Goal: Task Accomplishment & Management: Complete application form

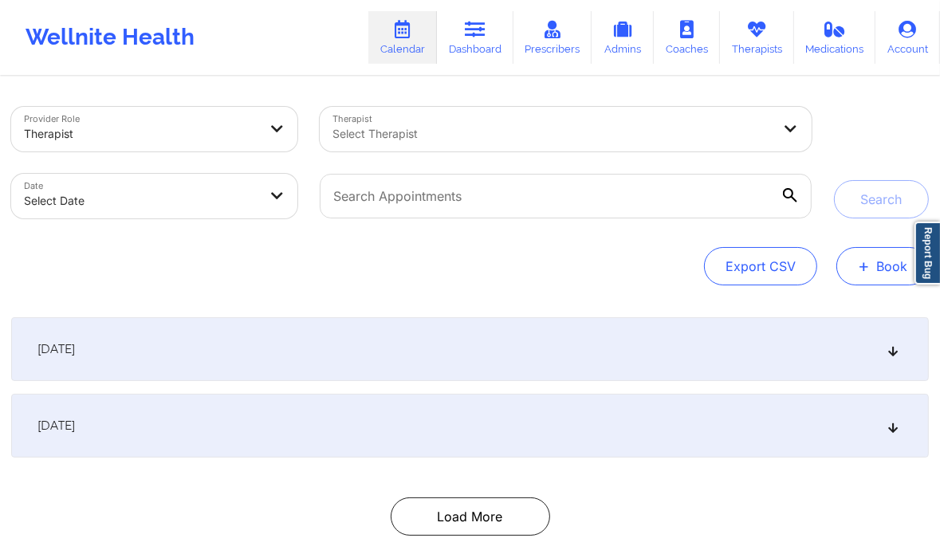
click at [877, 267] on button "+ Book" at bounding box center [882, 266] width 92 height 38
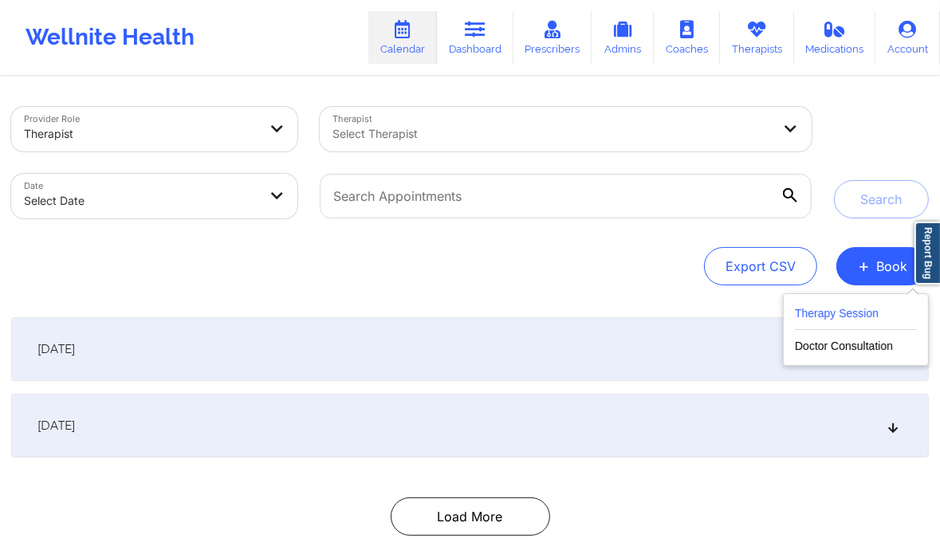
click at [829, 312] on button "Therapy Session" at bounding box center [856, 317] width 122 height 26
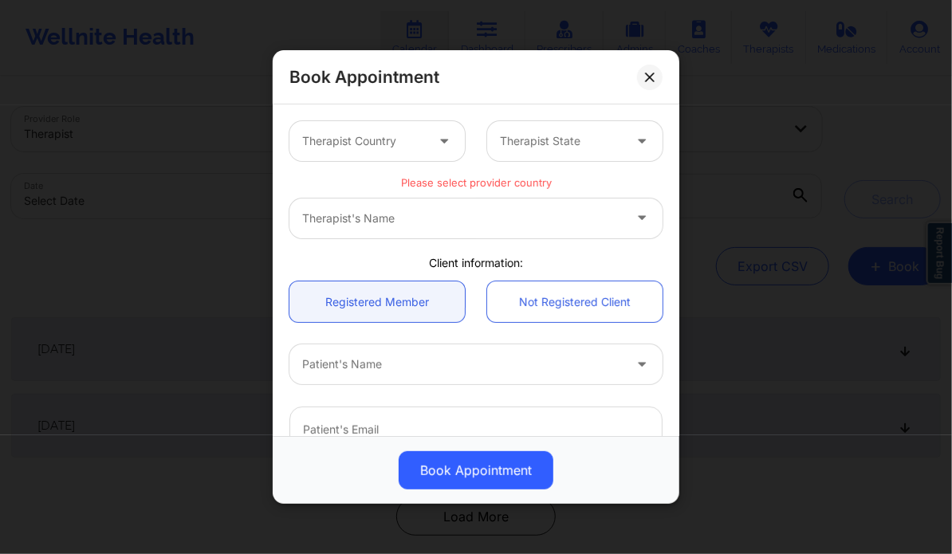
click at [547, 217] on div "Therapist's Name" at bounding box center [475, 218] width 373 height 40
click at [539, 226] on div "Therapist's Name" at bounding box center [475, 218] width 373 height 40
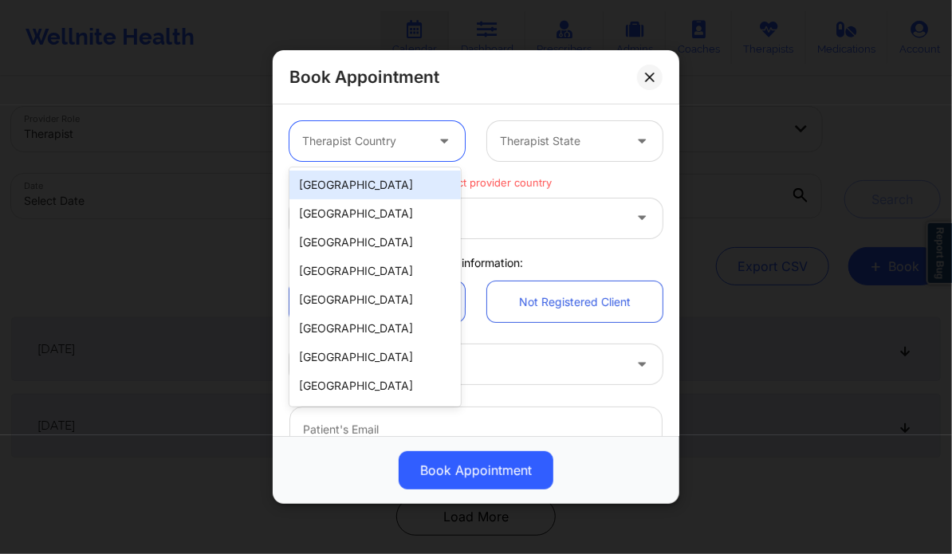
click at [411, 144] on div at bounding box center [363, 141] width 123 height 19
click at [374, 194] on div "[GEOGRAPHIC_DATA]" at bounding box center [374, 185] width 171 height 29
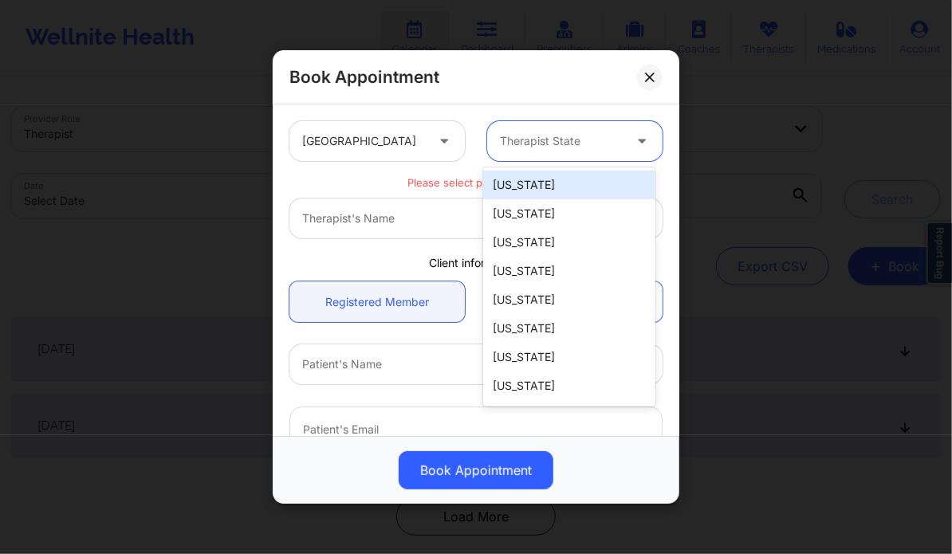
click at [509, 136] on div at bounding box center [561, 141] width 123 height 19
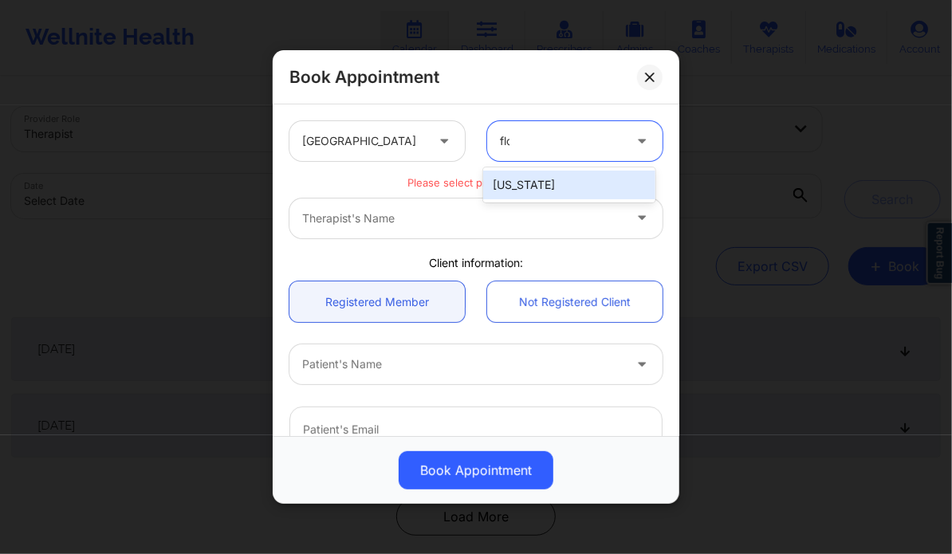
type input "flor"
click at [547, 191] on div "[US_STATE]" at bounding box center [568, 185] width 171 height 29
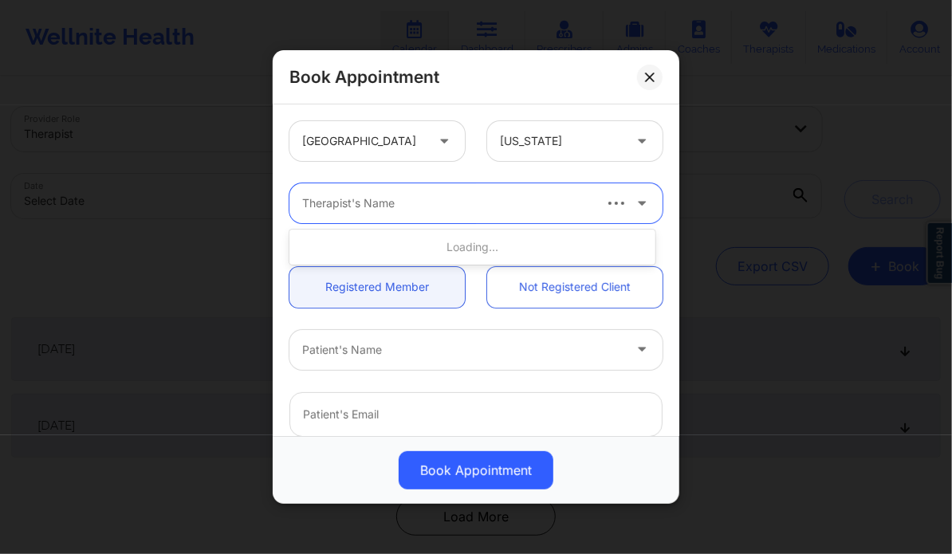
click at [508, 203] on div at bounding box center [446, 203] width 289 height 19
type input "r"
type input "Rosalva"
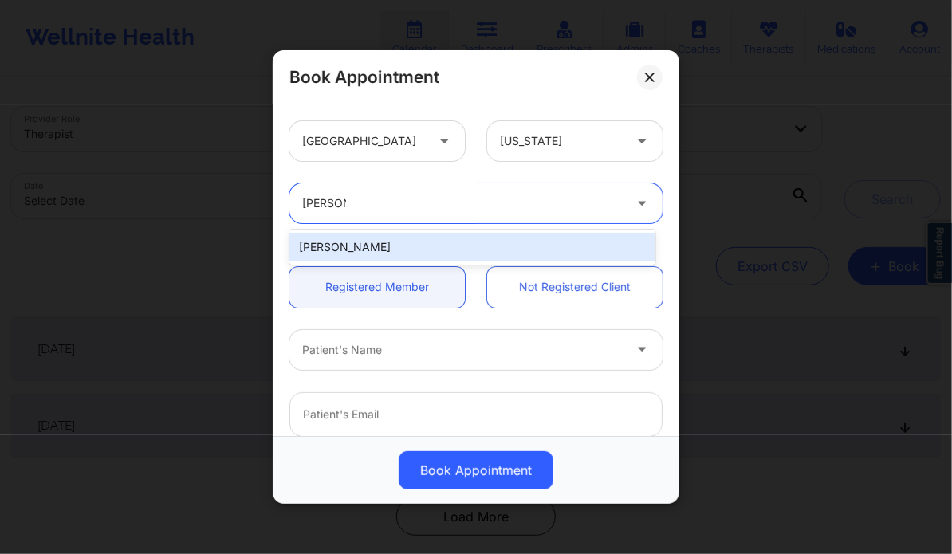
click at [487, 238] on div "[PERSON_NAME]" at bounding box center [471, 247] width 365 height 29
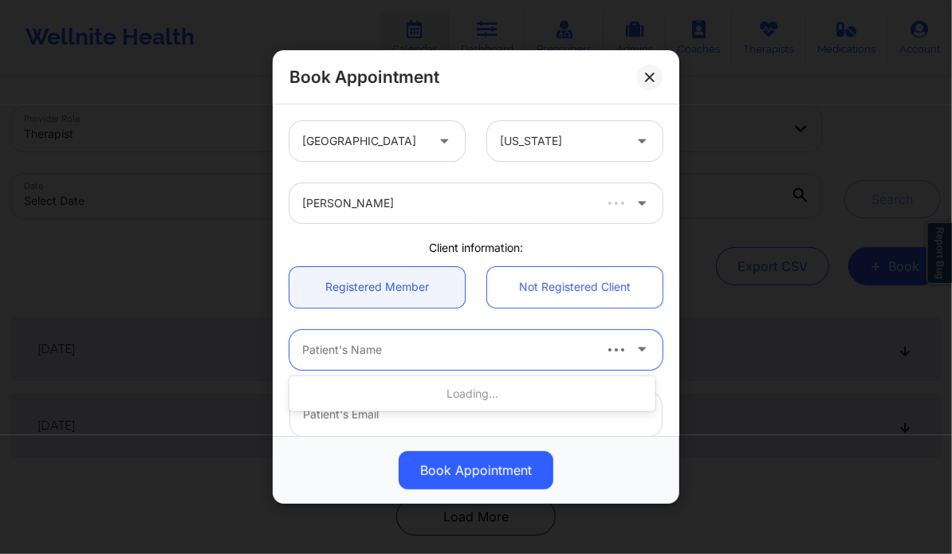
click at [376, 344] on div at bounding box center [446, 349] width 289 height 19
paste input "Vivian Valls"
type input "Vivian Valls"
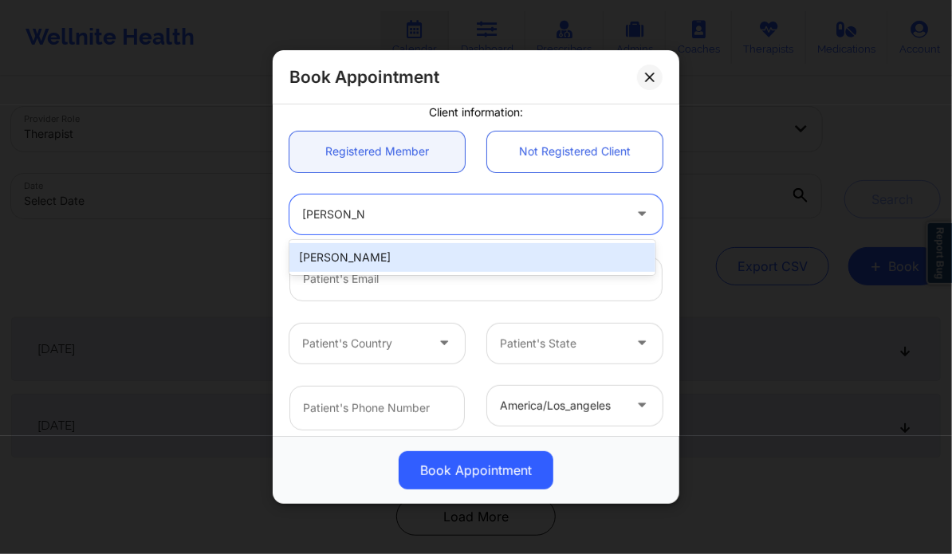
scroll to position [150, 0]
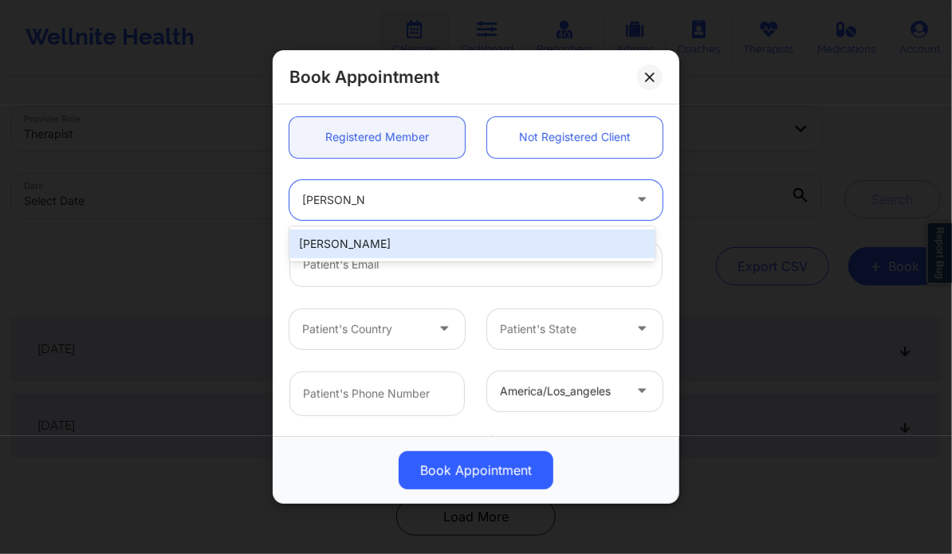
click at [383, 251] on div "Vivian Valls" at bounding box center [471, 244] width 365 height 29
type input "vivianvalls1@gmail.com"
type input "+1786-899-6996"
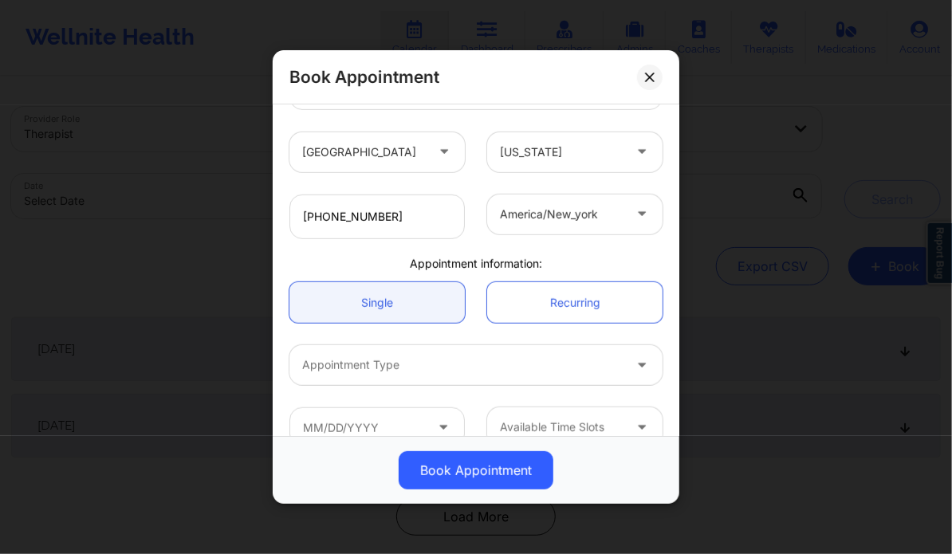
scroll to position [354, 0]
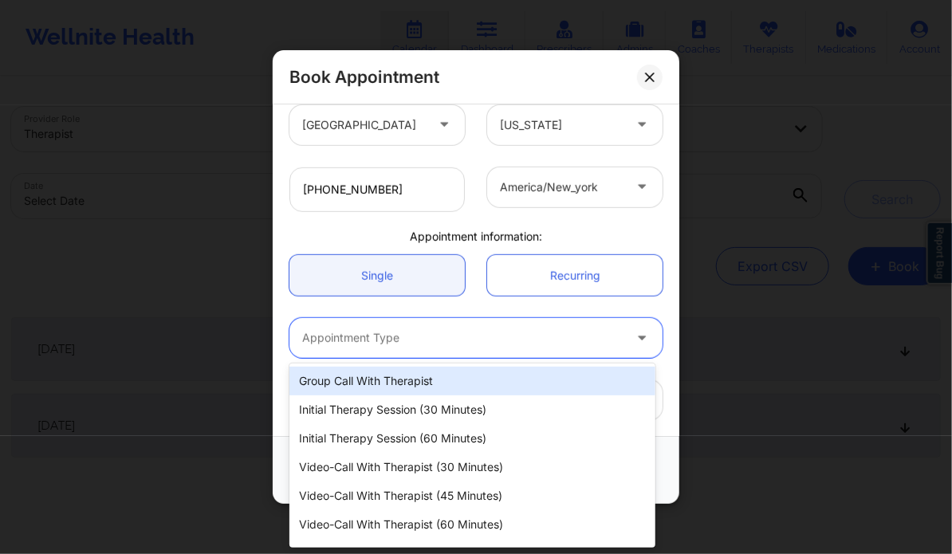
click at [415, 343] on div at bounding box center [462, 337] width 320 height 19
click at [521, 332] on div at bounding box center [462, 337] width 320 height 19
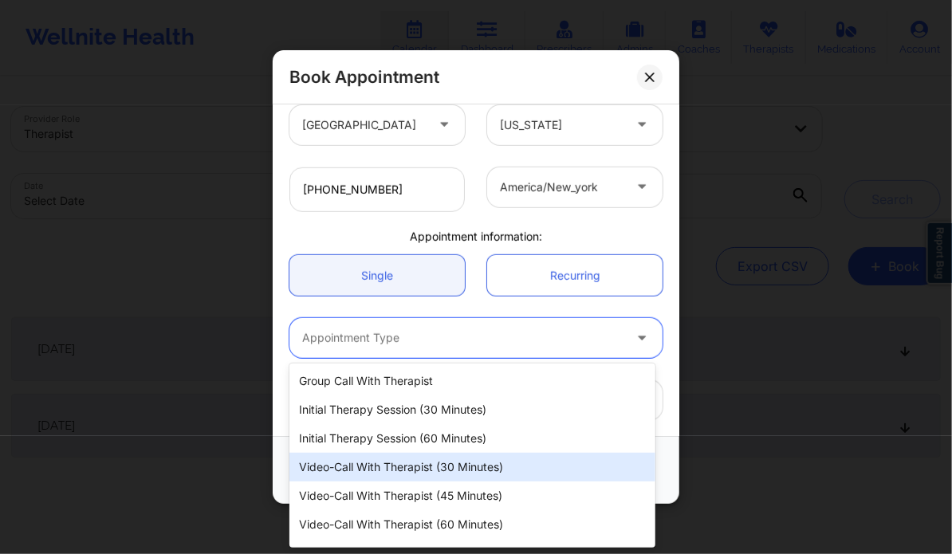
click at [430, 475] on div "Video-Call with Therapist (30 minutes)" at bounding box center [471, 467] width 365 height 29
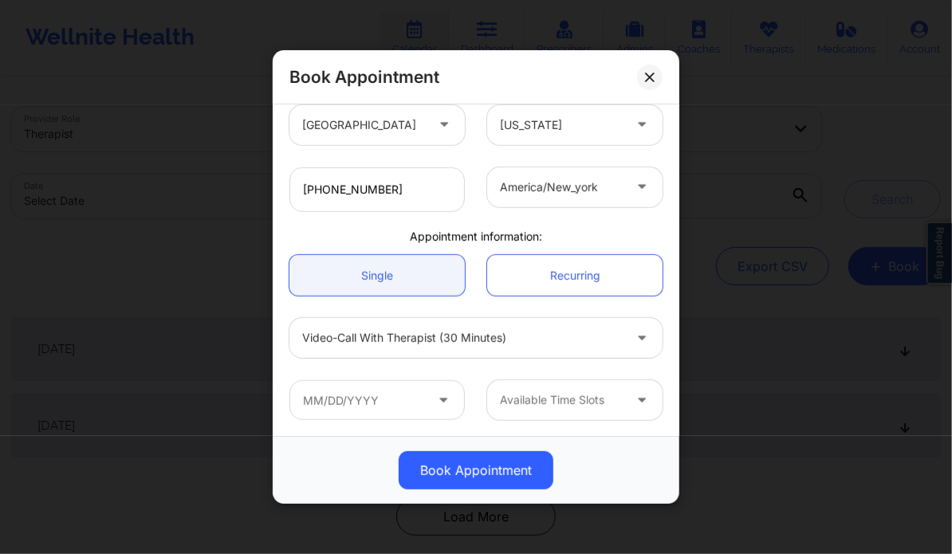
click at [442, 408] on span at bounding box center [444, 401] width 19 height 20
click at [441, 397] on icon at bounding box center [443, 398] width 16 height 14
click at [356, 397] on input "text" at bounding box center [376, 400] width 175 height 40
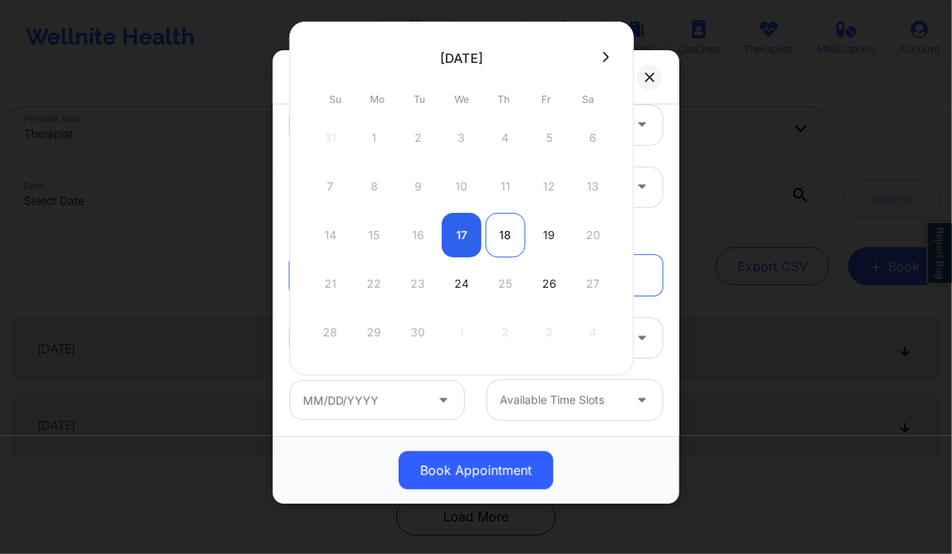
click at [507, 236] on div "18" at bounding box center [505, 235] width 40 height 45
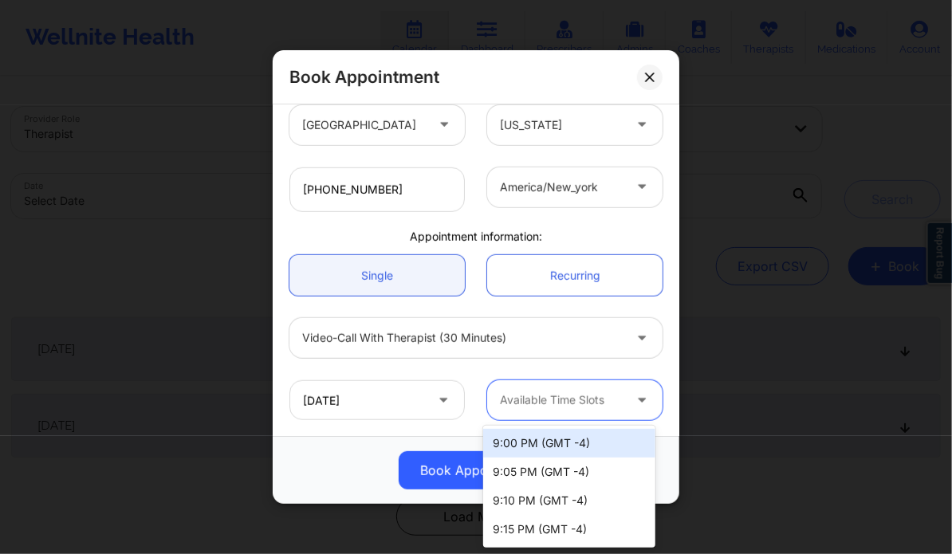
click at [596, 401] on div at bounding box center [561, 400] width 123 height 19
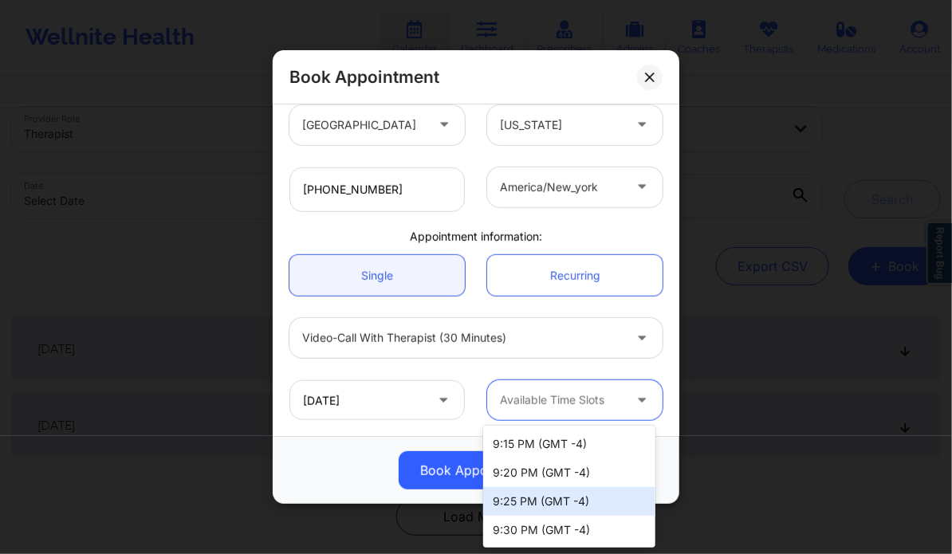
scroll to position [0, 0]
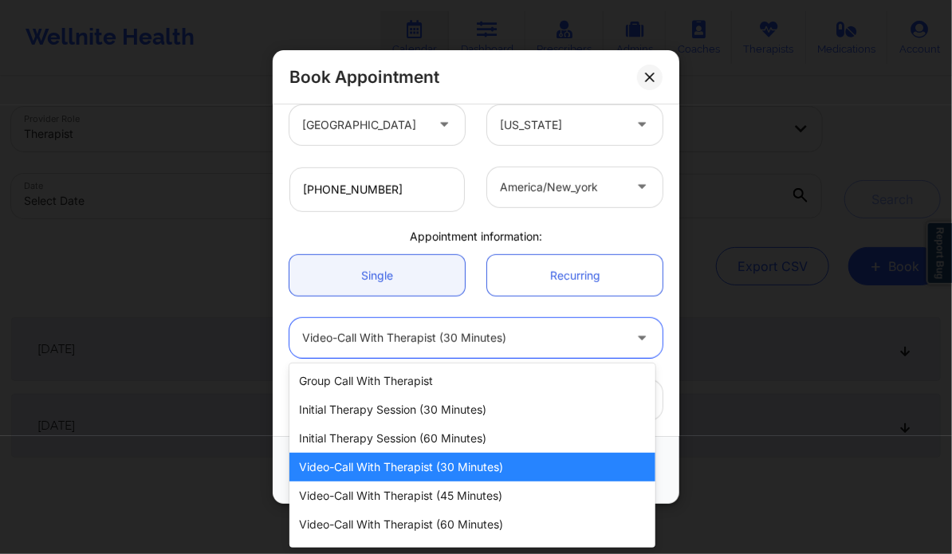
click at [543, 335] on div at bounding box center [462, 337] width 320 height 19
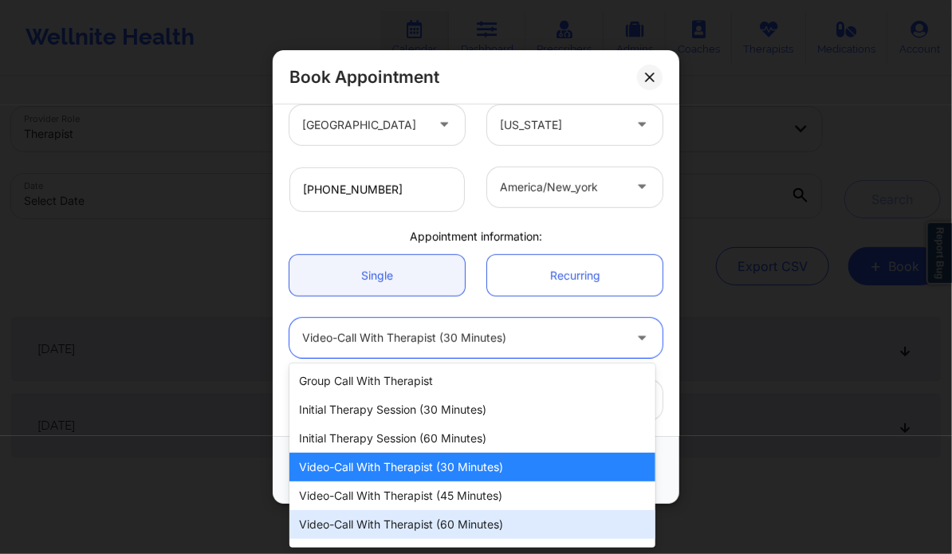
click at [483, 524] on div "Video-Call with Therapist (60 minutes)" at bounding box center [471, 524] width 365 height 29
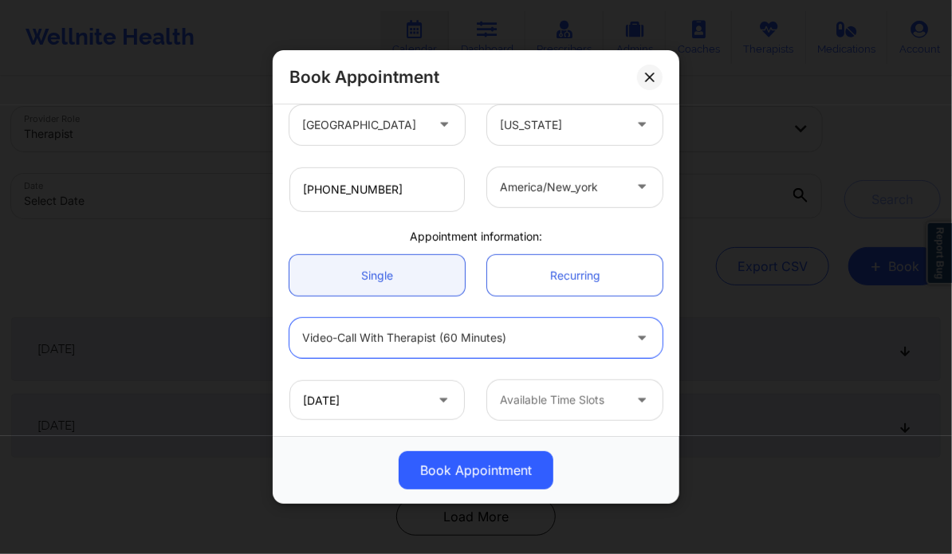
click at [608, 402] on div at bounding box center [561, 400] width 123 height 19
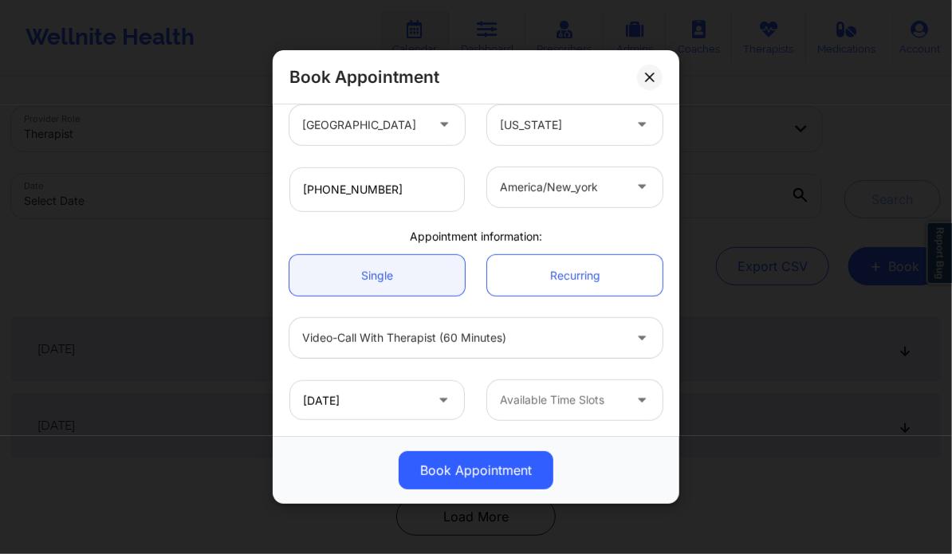
click at [471, 380] on div "09/18/2025" at bounding box center [377, 400] width 198 height 40
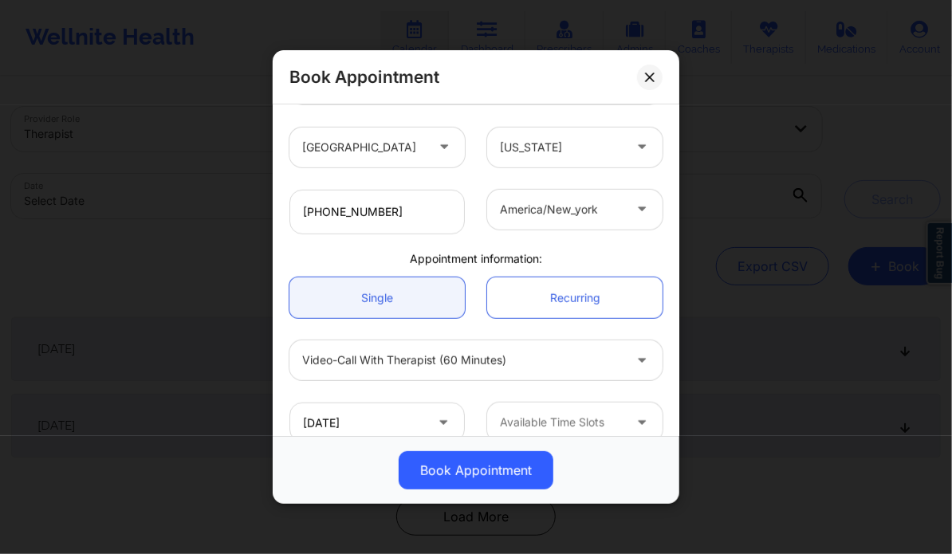
scroll to position [354, 0]
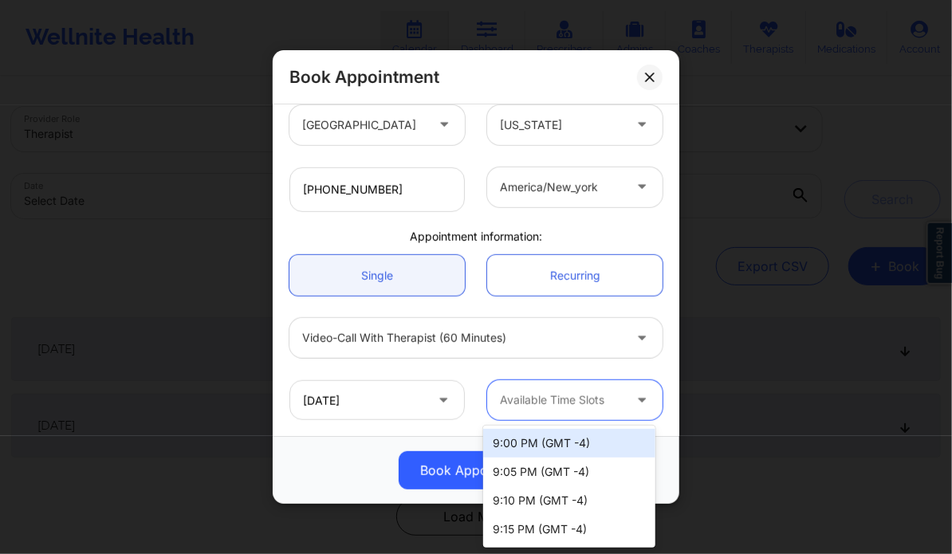
click at [563, 405] on div at bounding box center [561, 400] width 123 height 19
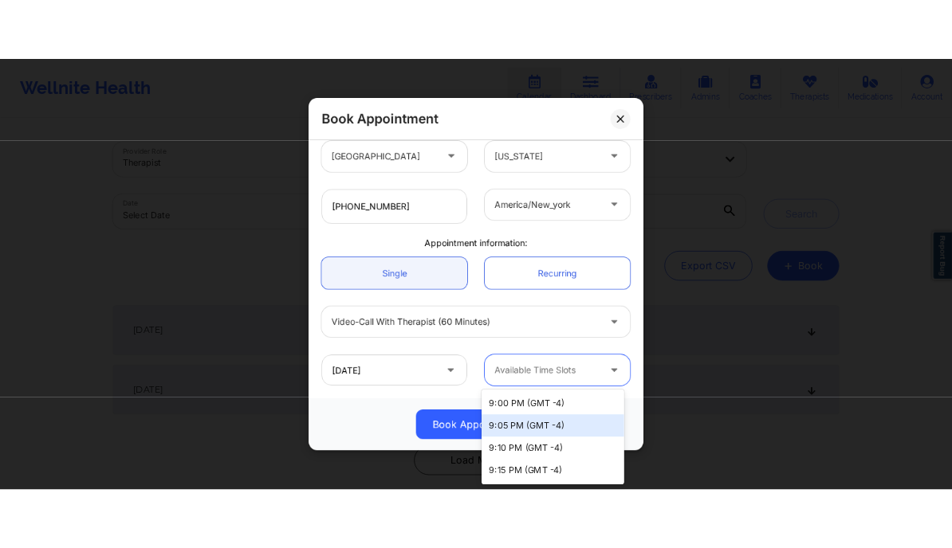
scroll to position [85, 0]
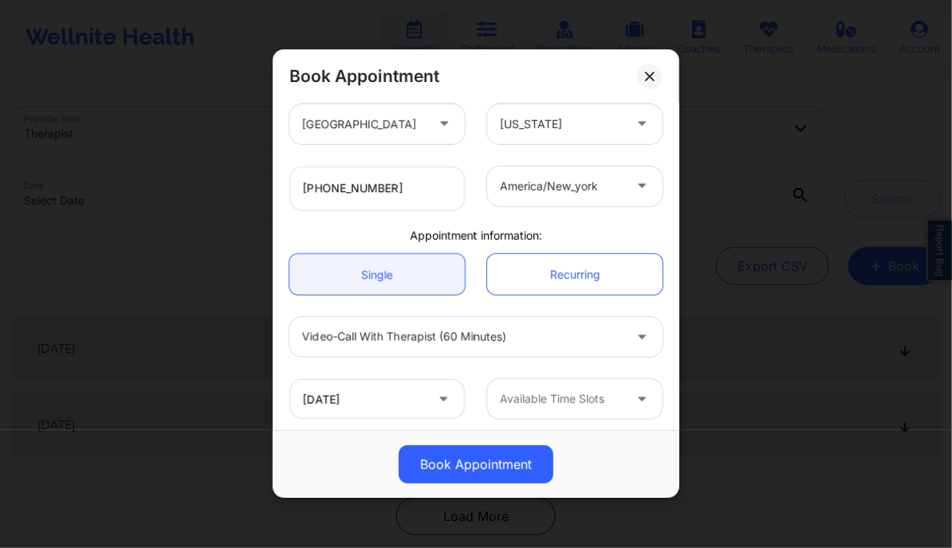
click at [444, 396] on icon at bounding box center [443, 397] width 16 height 14
click at [435, 401] on icon at bounding box center [443, 397] width 16 height 14
click at [440, 396] on icon at bounding box center [443, 397] width 16 height 14
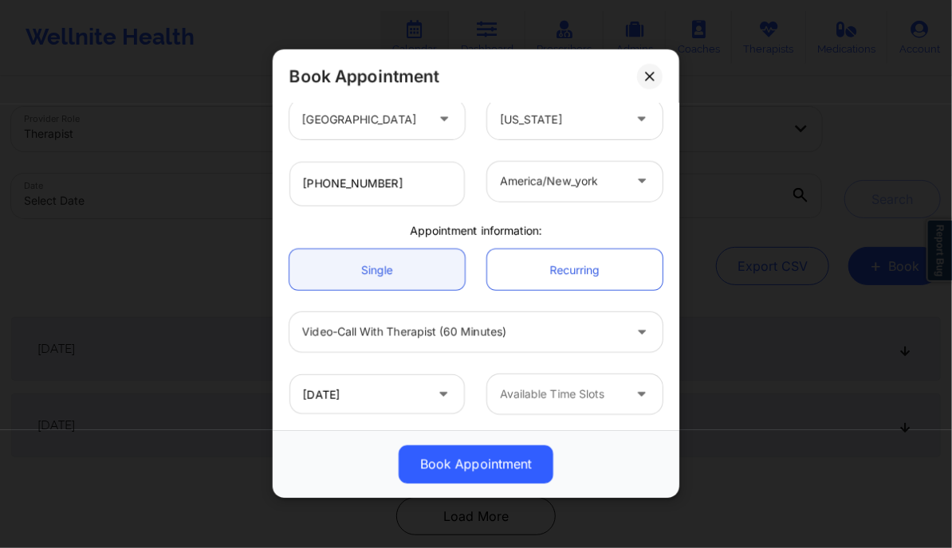
click at [439, 396] on icon at bounding box center [443, 392] width 16 height 14
click at [397, 396] on input "09/18/2025" at bounding box center [376, 395] width 175 height 40
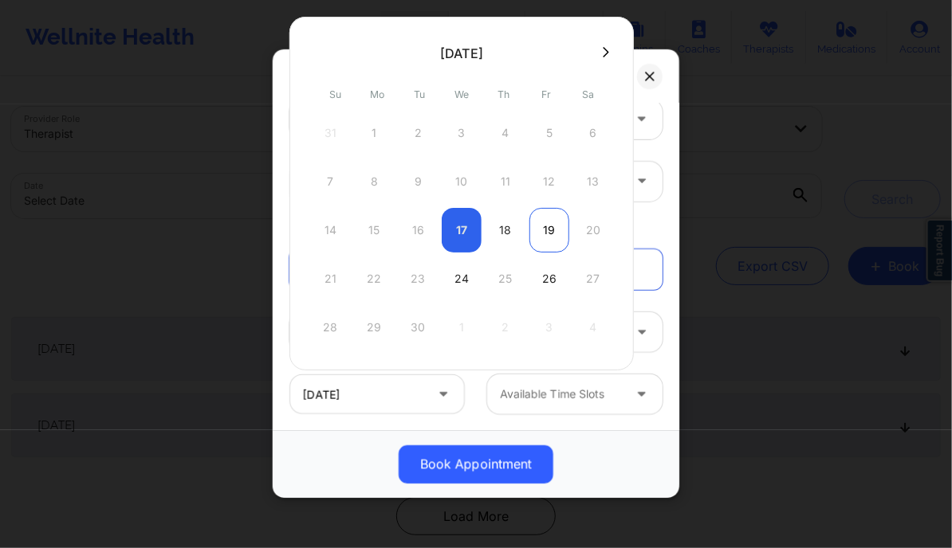
click at [542, 232] on div "19" at bounding box center [549, 230] width 40 height 45
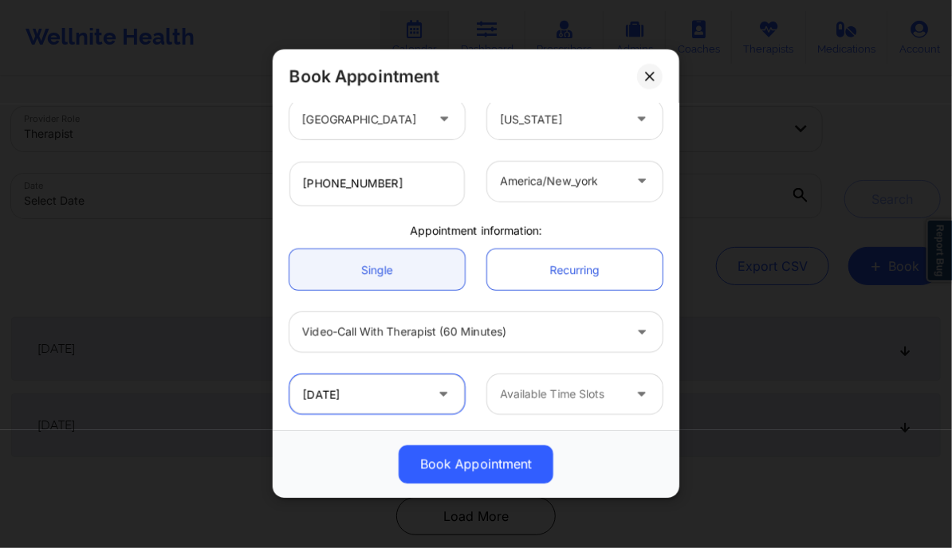
click at [399, 405] on input "09/19/2025" at bounding box center [376, 395] width 175 height 40
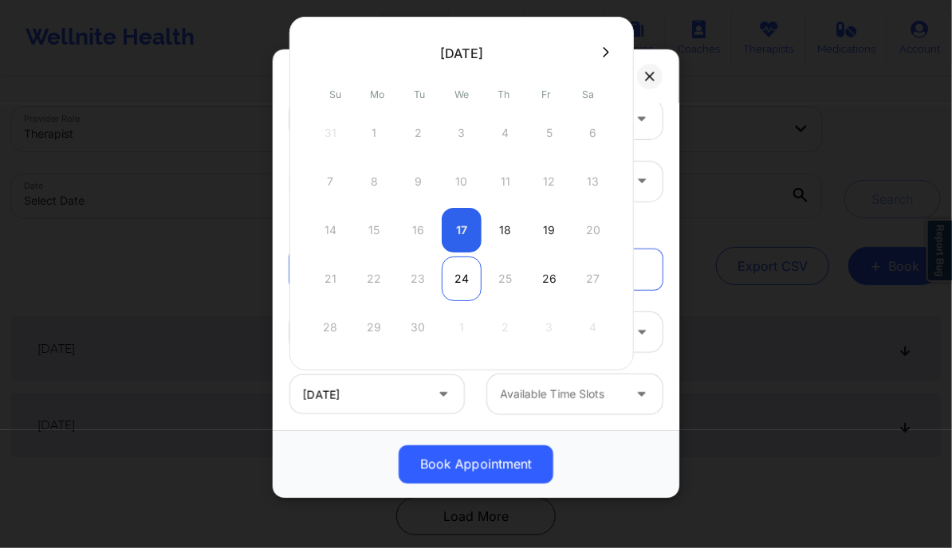
click at [462, 277] on div "24" at bounding box center [462, 279] width 40 height 45
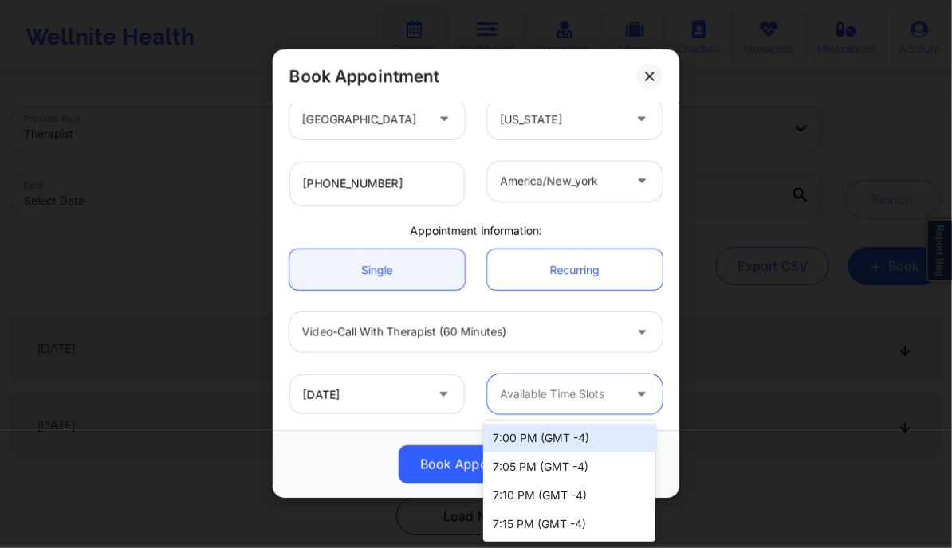
click at [535, 386] on div at bounding box center [561, 395] width 123 height 19
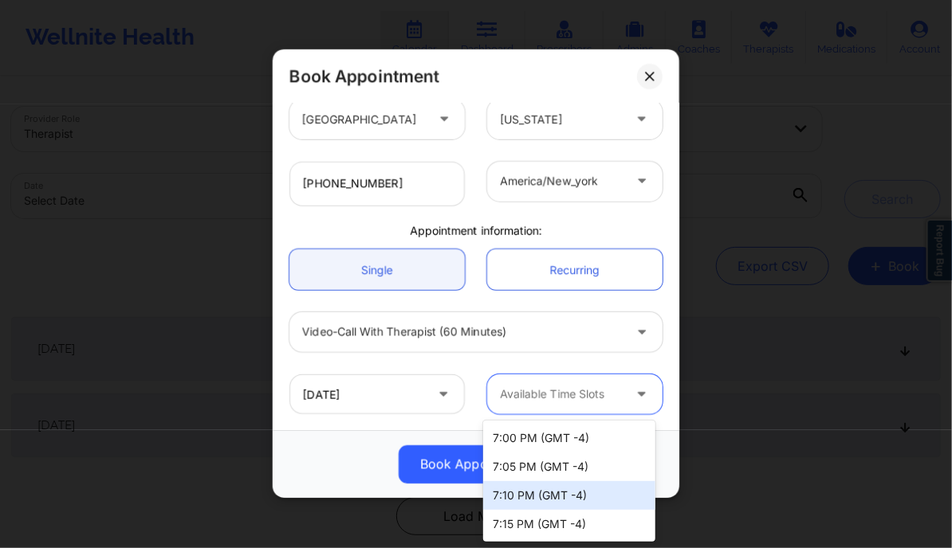
click at [542, 484] on div "7:10 PM (GMT -4)" at bounding box center [568, 495] width 171 height 29
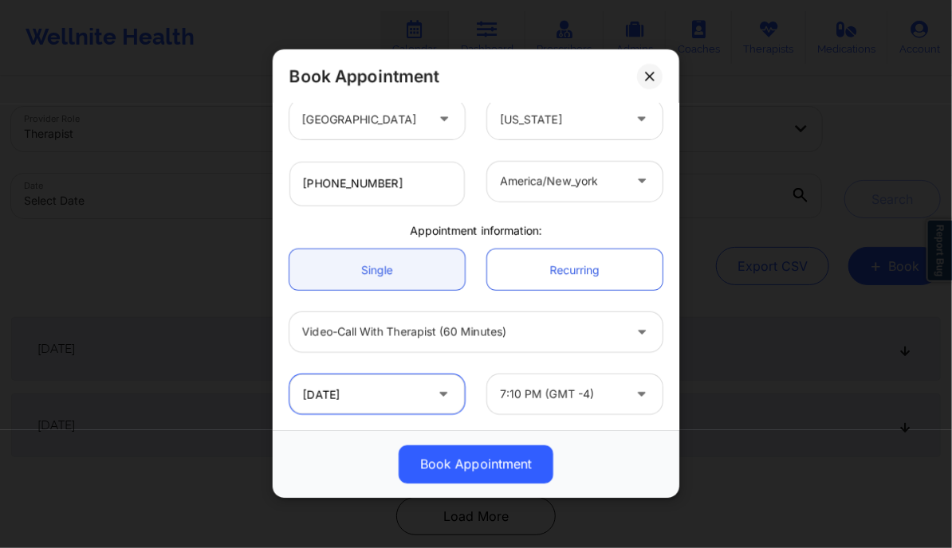
click at [414, 411] on input "09/24/2025" at bounding box center [376, 395] width 175 height 40
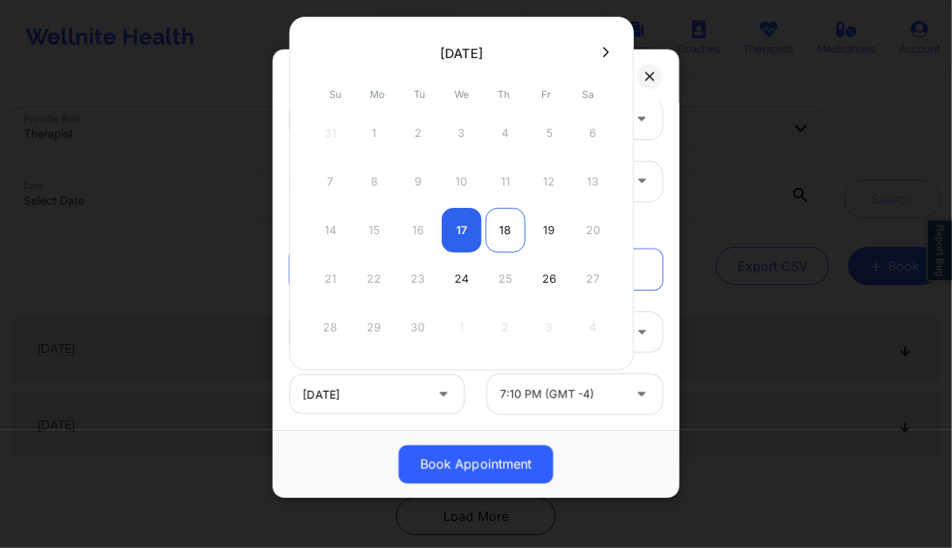
click at [504, 248] on div "18" at bounding box center [505, 230] width 40 height 45
type input "09/18/2025"
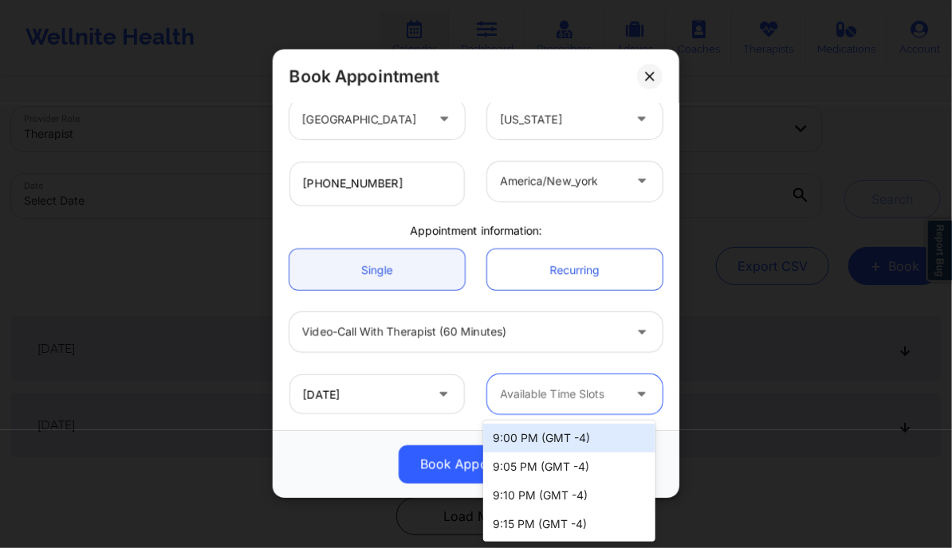
click at [634, 391] on icon at bounding box center [642, 392] width 16 height 14
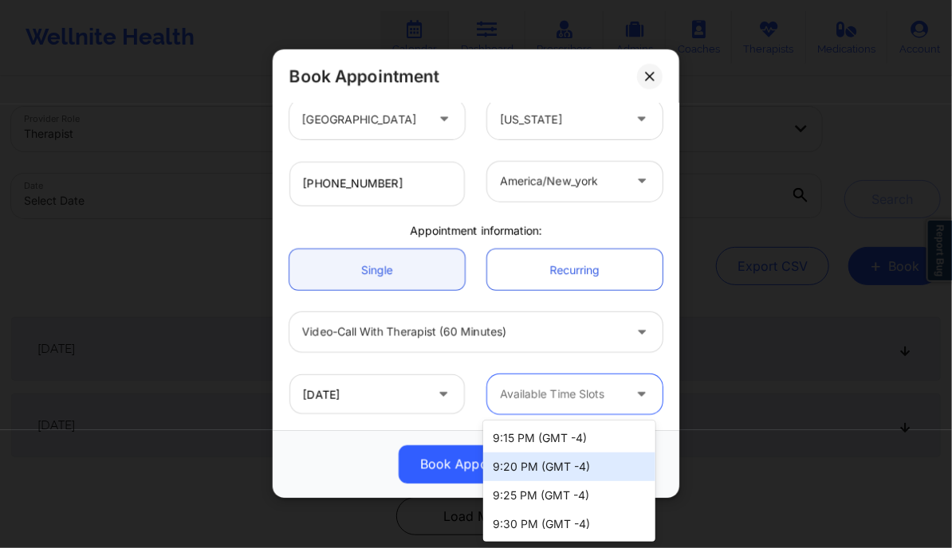
scroll to position [0, 0]
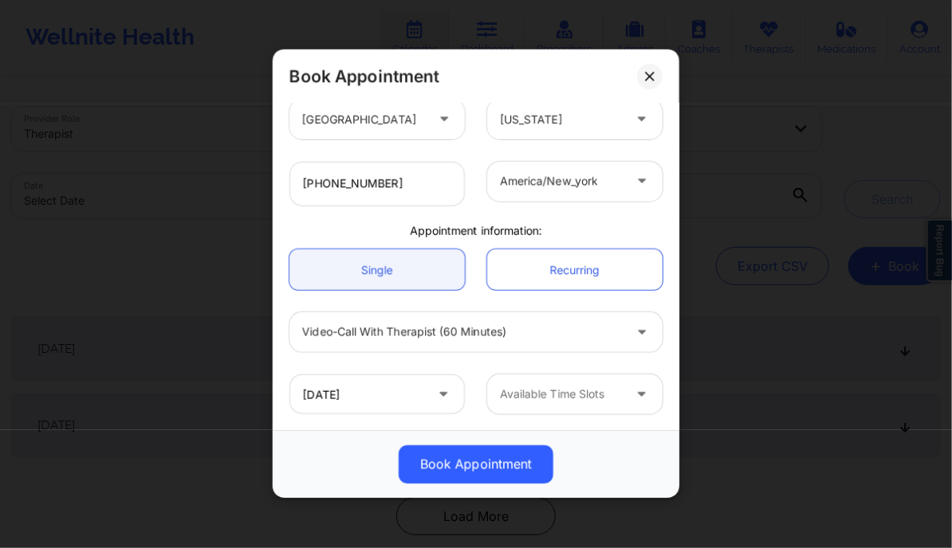
click at [476, 376] on div "Available Time Slots" at bounding box center [575, 395] width 198 height 40
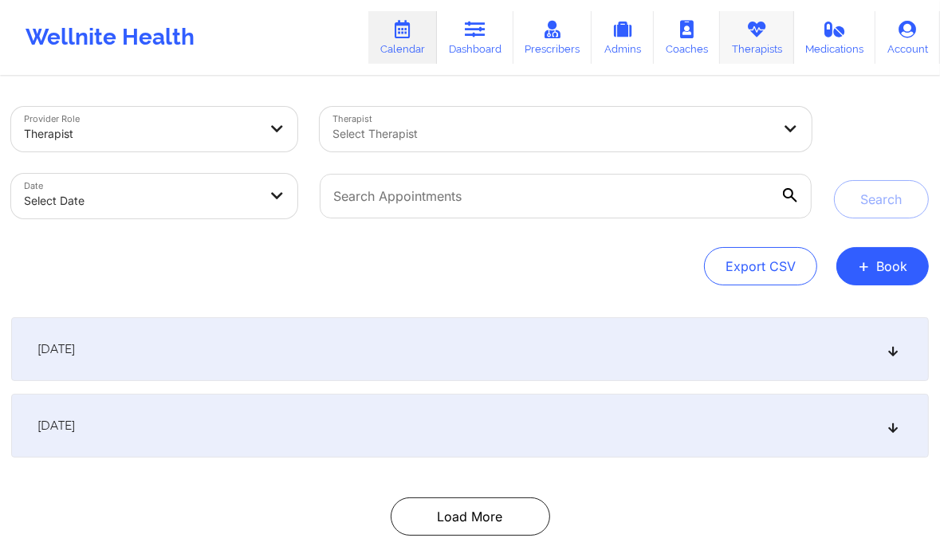
click at [752, 35] on icon at bounding box center [756, 30] width 21 height 18
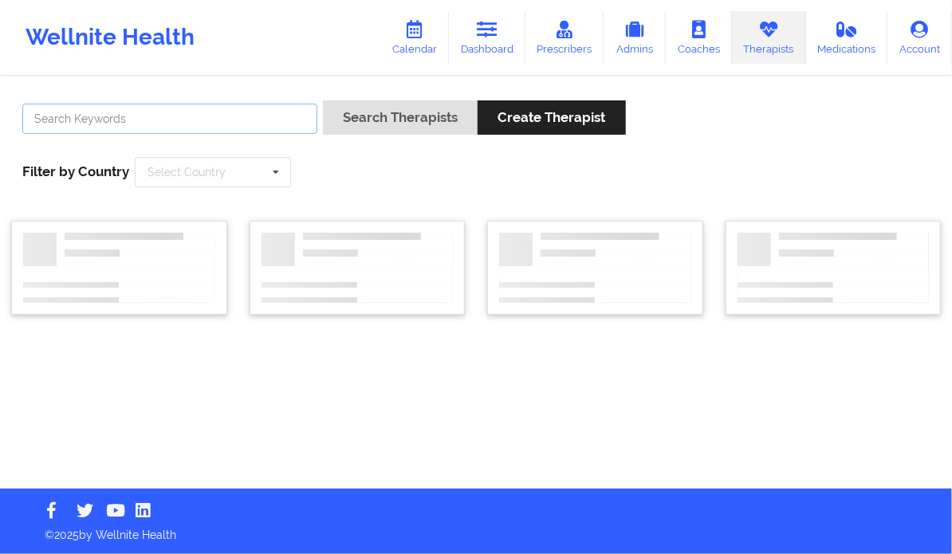
click at [188, 127] on input "text" at bounding box center [169, 119] width 295 height 30
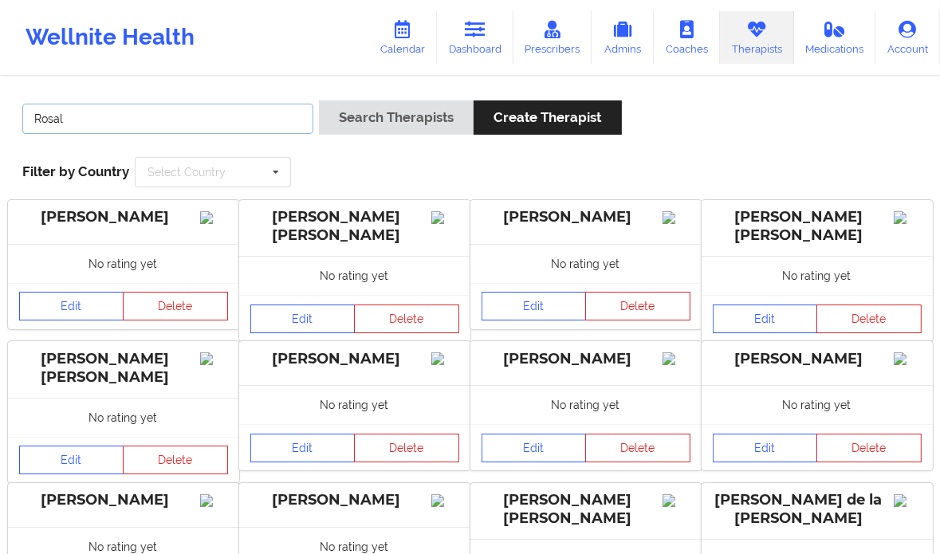
type input "[PERSON_NAME]"
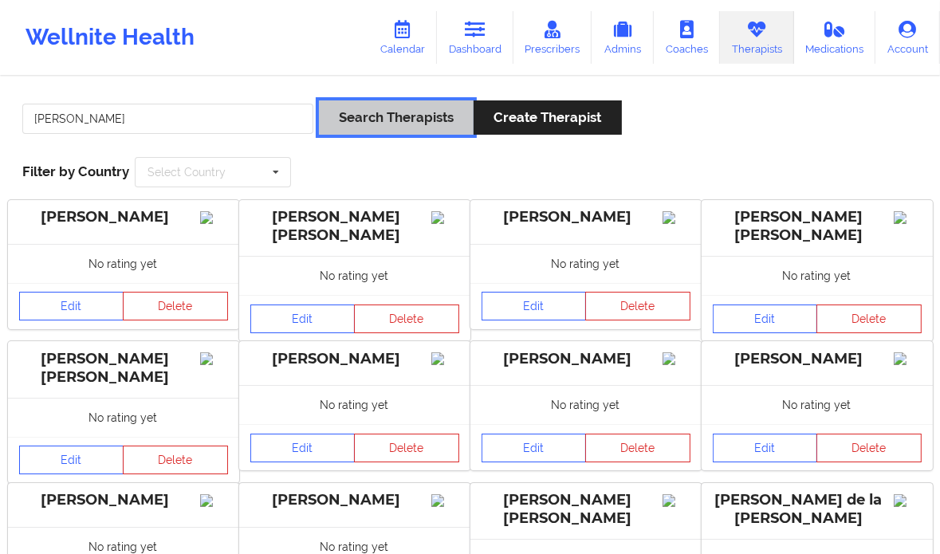
click at [412, 108] on button "Search Therapists" at bounding box center [396, 117] width 155 height 34
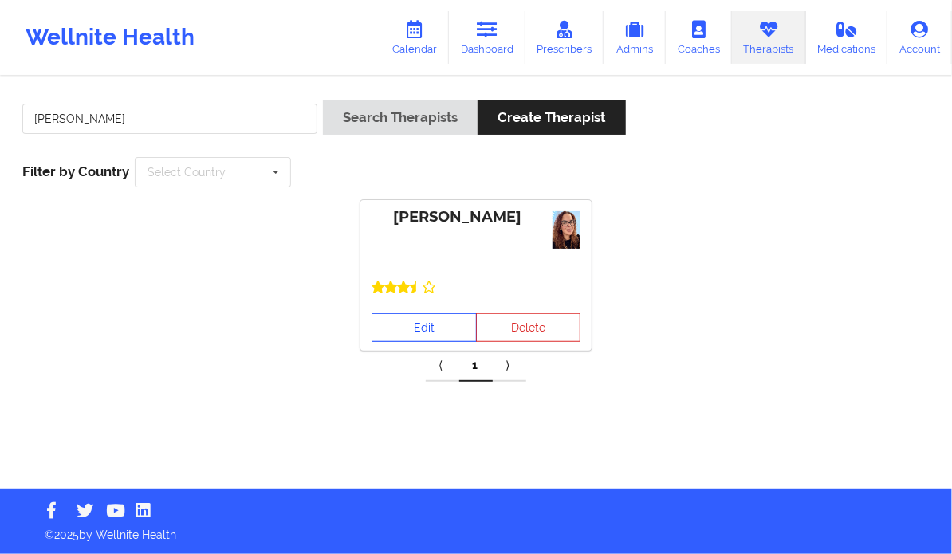
click at [394, 320] on link "Edit" at bounding box center [423, 327] width 105 height 29
